Goal: Task Accomplishment & Management: Manage account settings

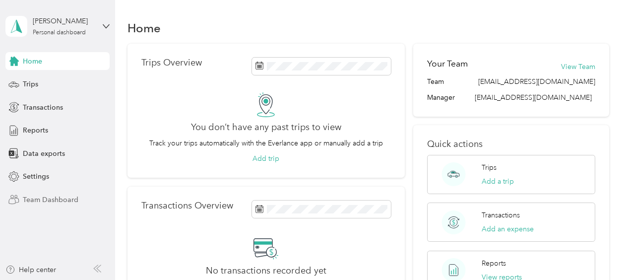
click at [48, 198] on span "Team Dashboard" at bounding box center [51, 199] width 56 height 10
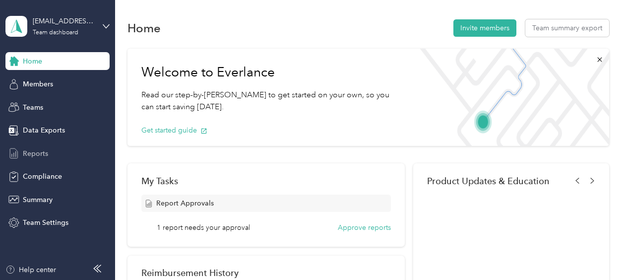
click at [35, 155] on span "Reports" at bounding box center [35, 153] width 25 height 10
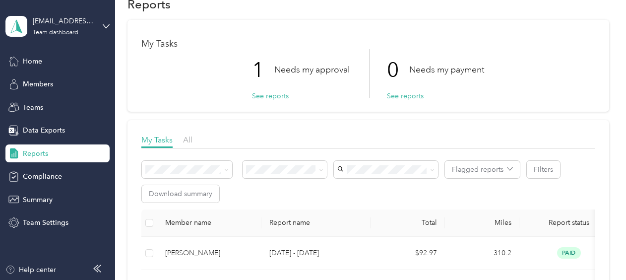
scroll to position [17, 0]
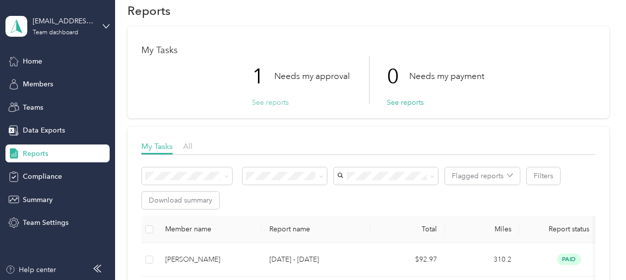
click at [273, 101] on button "See reports" at bounding box center [270, 102] width 37 height 10
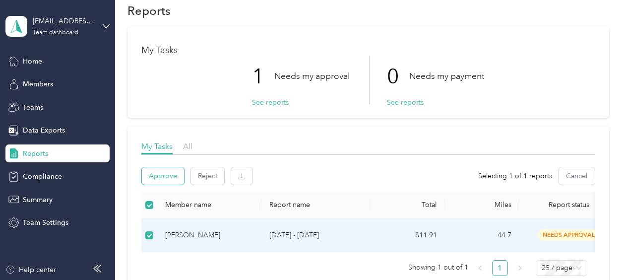
click at [158, 175] on button "Approve" at bounding box center [163, 175] width 42 height 17
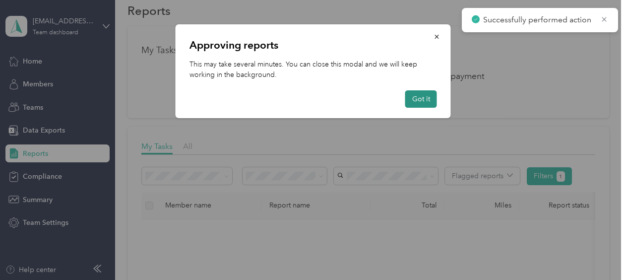
click at [419, 101] on button "Got it" at bounding box center [421, 98] width 32 height 17
